Goal: Information Seeking & Learning: Check status

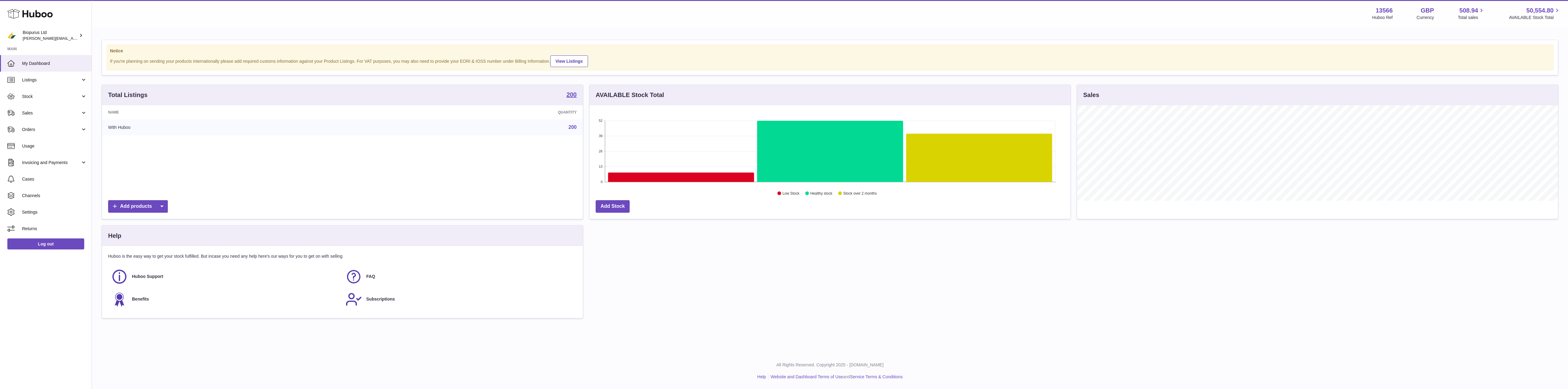
scroll to position [96, 481]
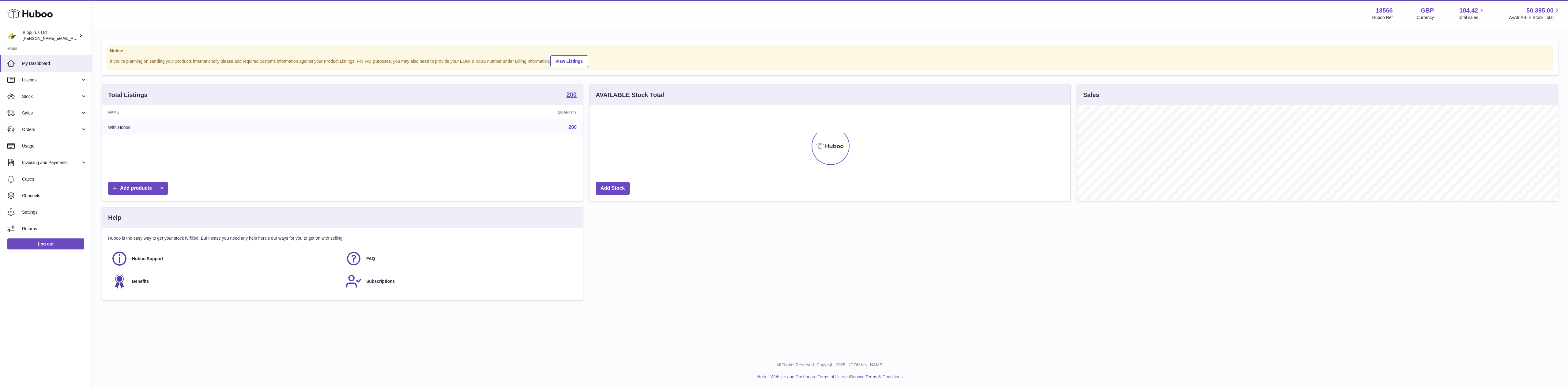
scroll to position [96, 481]
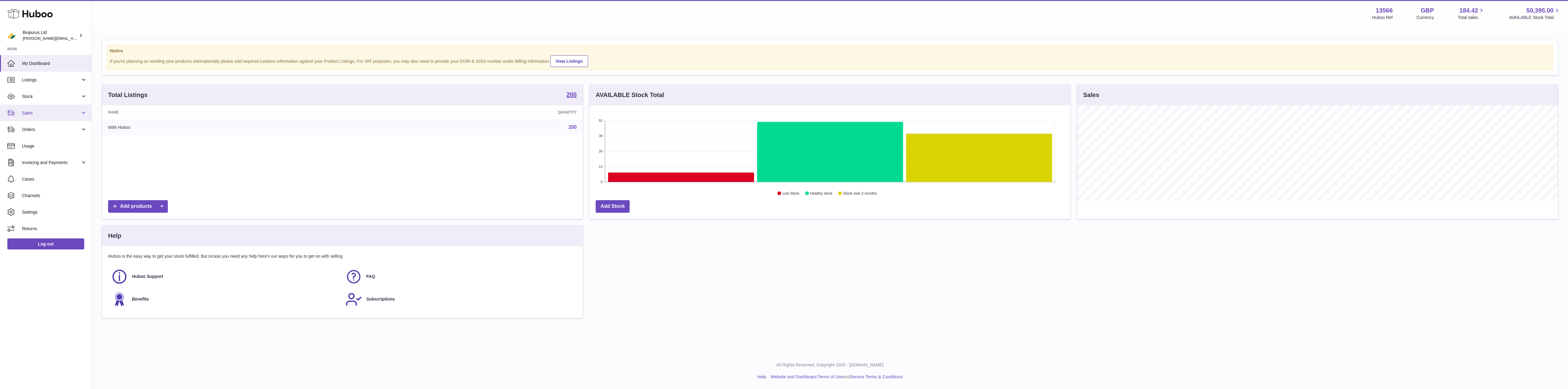
click at [40, 113] on span "Sales" at bounding box center [51, 113] width 58 height 6
click at [58, 94] on span "Stock" at bounding box center [51, 97] width 58 height 6
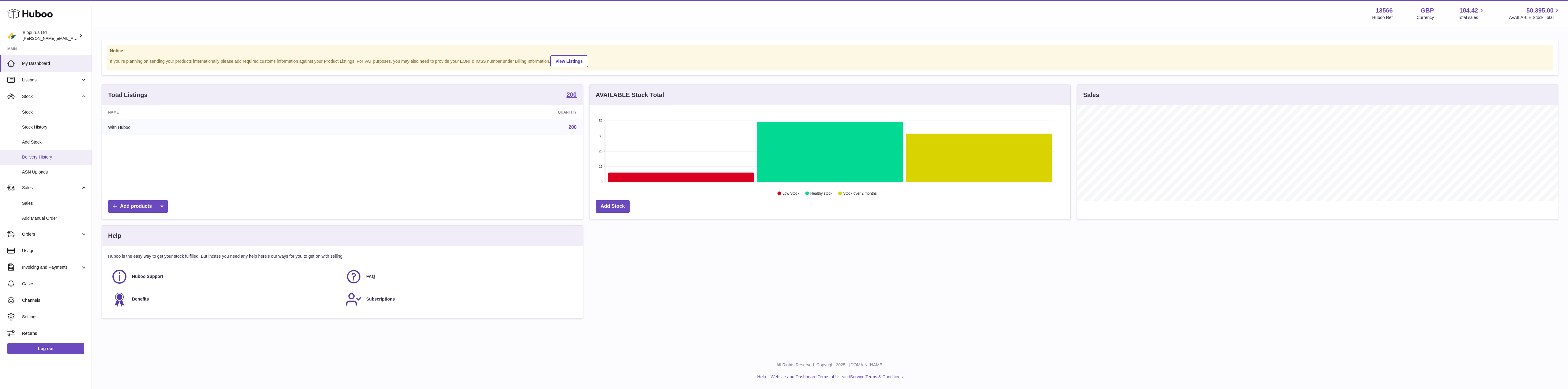
click at [44, 157] on span "Delivery History" at bounding box center [54, 158] width 65 height 6
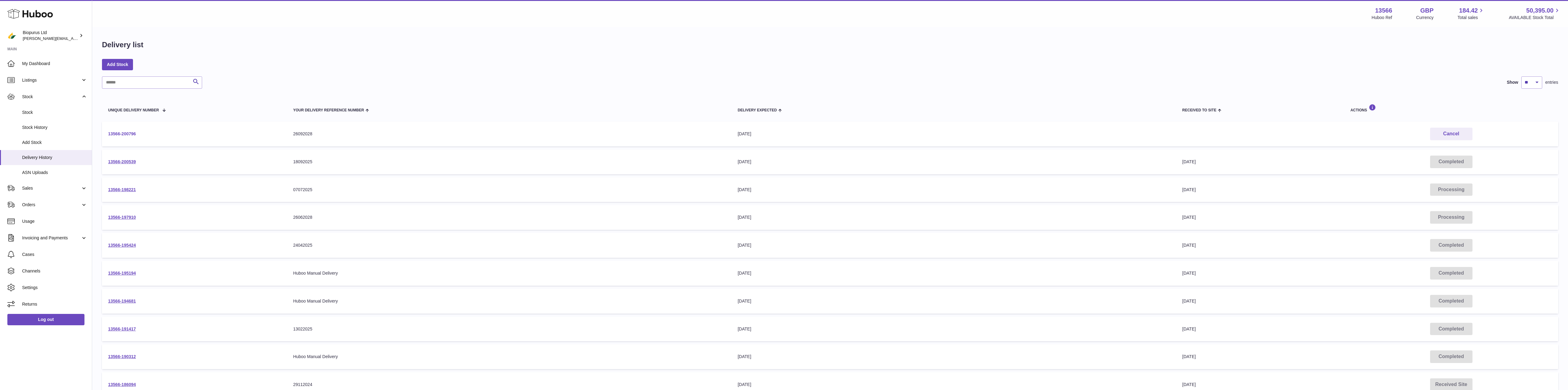
click at [129, 135] on link "13566-200796" at bounding box center [122, 134] width 27 height 5
click at [28, 99] on span "Stock" at bounding box center [51, 97] width 59 height 6
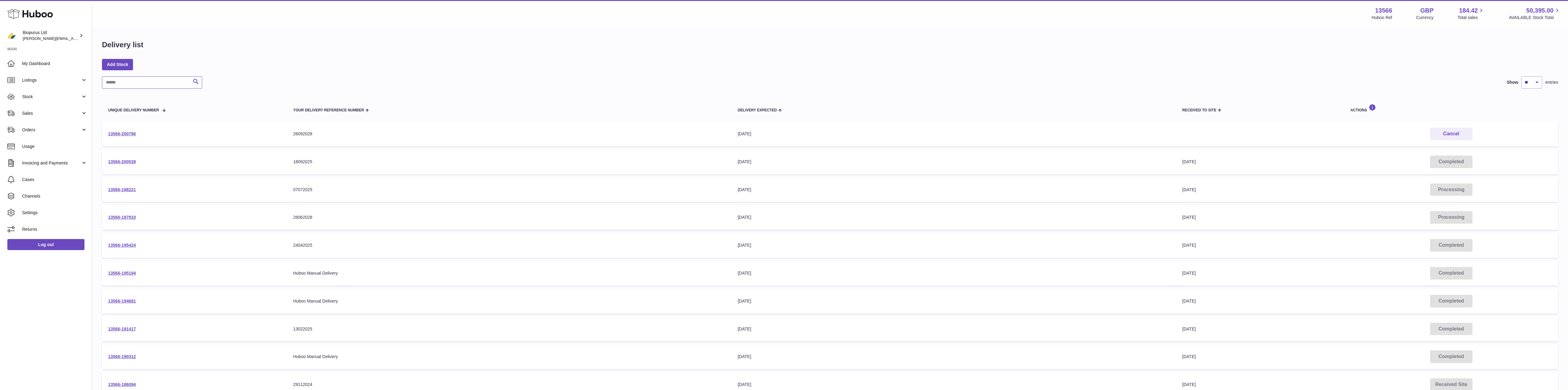
click at [121, 83] on input "text" at bounding box center [152, 82] width 100 height 12
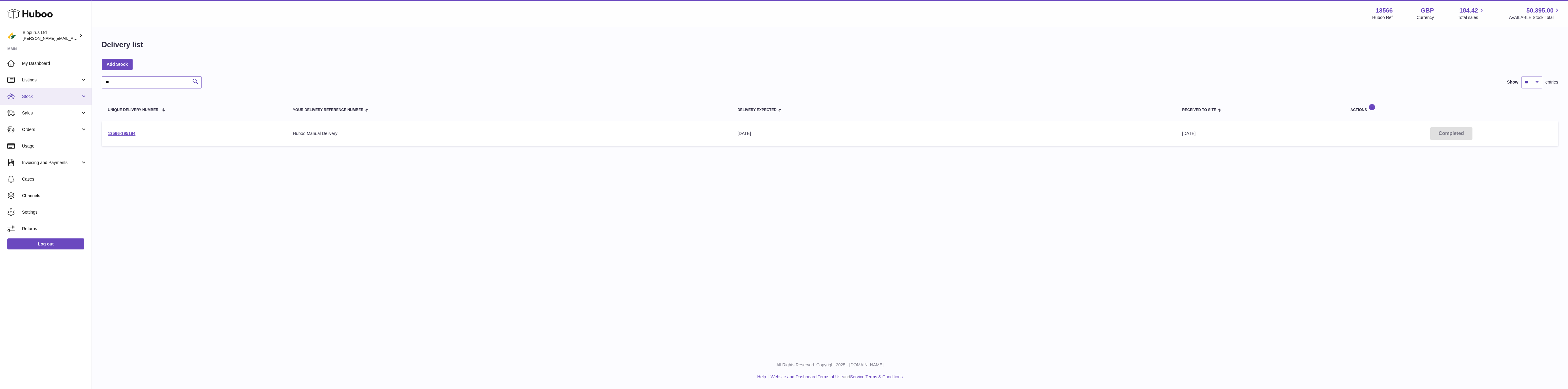
type input "**"
click at [25, 99] on span "Stock" at bounding box center [51, 97] width 58 height 6
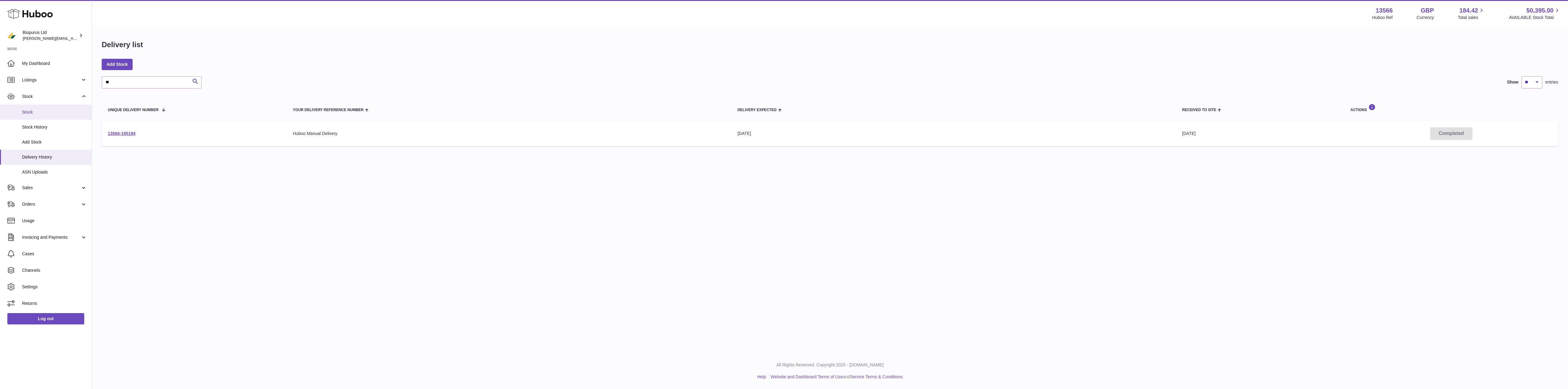
click at [38, 109] on link "Stock" at bounding box center [46, 112] width 91 height 15
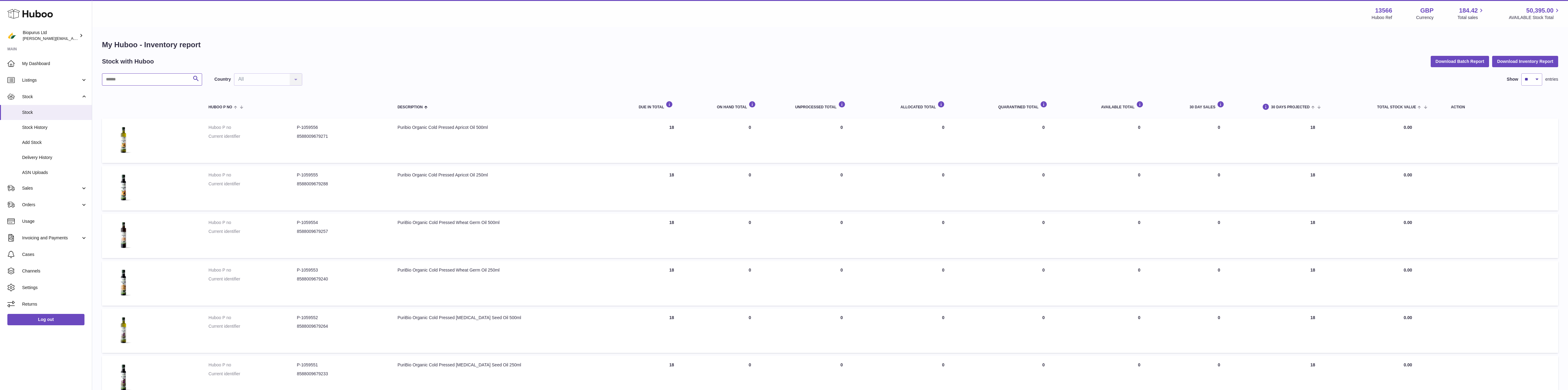
click at [128, 81] on input "text" at bounding box center [152, 79] width 100 height 12
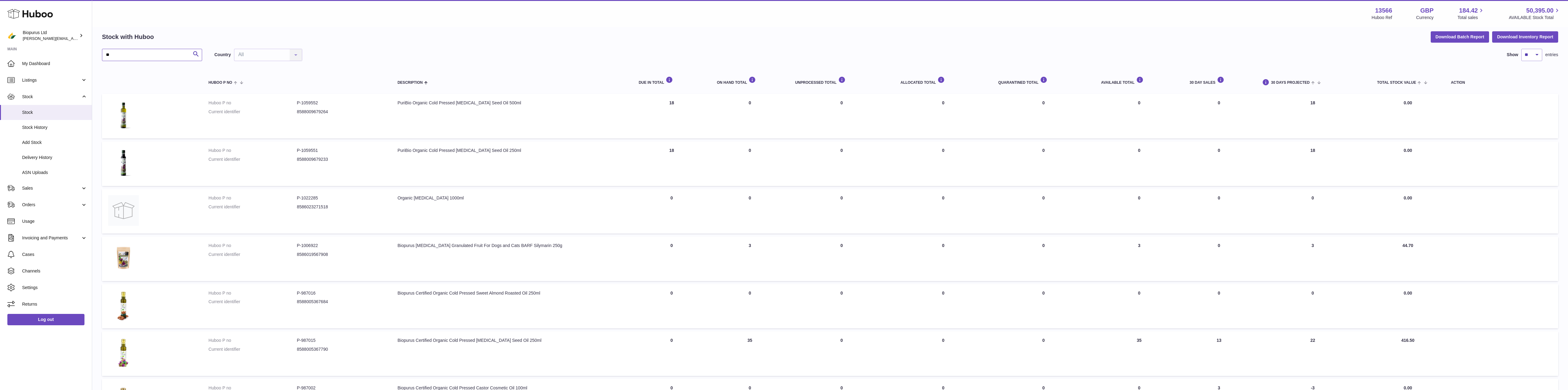
scroll to position [31, 0]
click at [122, 53] on input "**" at bounding box center [152, 49] width 100 height 12
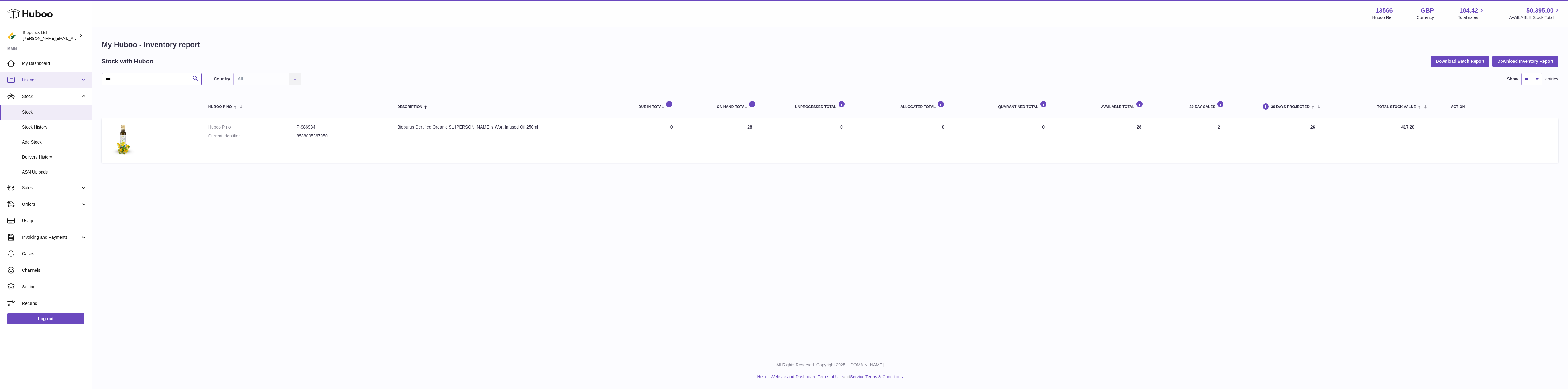
drag, startPoint x: 113, startPoint y: 78, endPoint x: 88, endPoint y: 80, distance: 25.1
click at [88, 80] on div "Huboo Biopurus Ltd peter@biopurus.co.uk Main My Dashboard Listings Not with Hub…" at bounding box center [784, 194] width 1568 height 389
type input "*****"
